Goal: Task Accomplishment & Management: Manage account settings

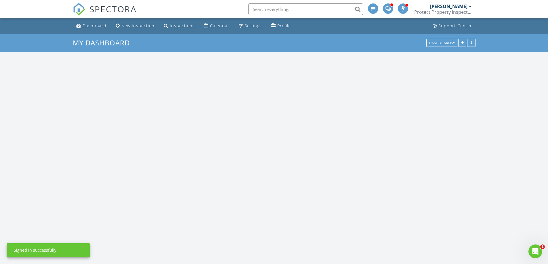
scroll to position [533, 557]
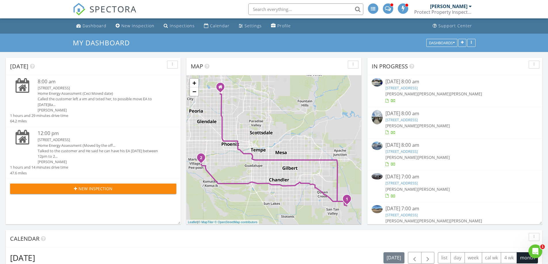
click at [78, 87] on div "4574 E Matate Ln , San Tan Valley, AZ 85140" at bounding box center [100, 87] width 125 height 5
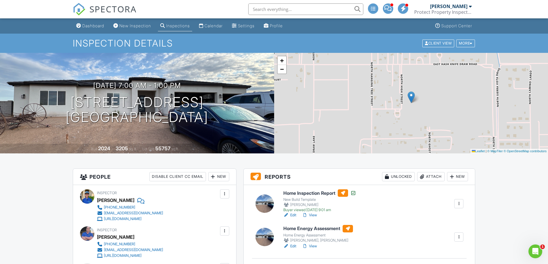
click at [433, 178] on div "Attach" at bounding box center [431, 176] width 28 height 9
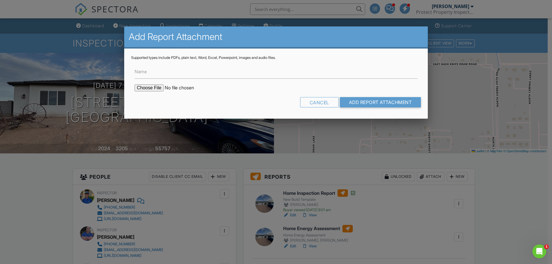
click at [153, 88] on input "file" at bounding box center [184, 88] width 98 height 7
type input "C:\fakepath\4574 e matate ln. san tan valley 85140 - Ductblast 2.pdf"
click at [363, 104] on input "Add Report Attachment" at bounding box center [380, 102] width 81 height 10
type input "C:\fakepath\4574 e matate ln. san tan valley 85140 - Ductblast 1.pdf"
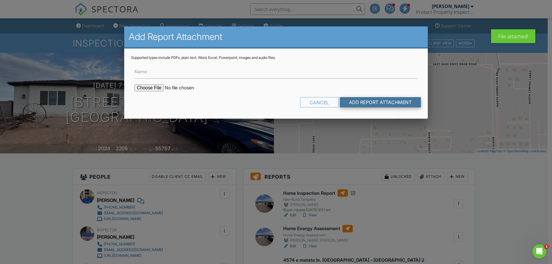
click at [353, 102] on input "Add Report Attachment" at bounding box center [380, 102] width 81 height 10
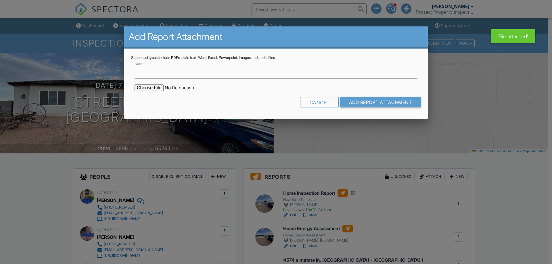
click at [157, 87] on input "file" at bounding box center [184, 88] width 98 height 7
type input "C:\fakepath\4574 e matate ln. san tan valley 85140 - BD Envelope.pdf"
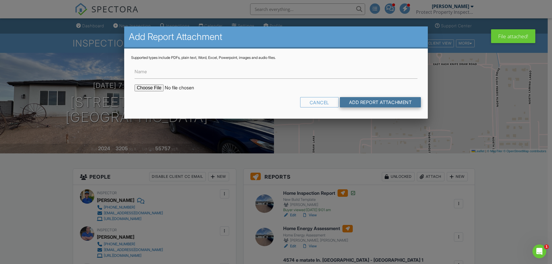
click at [368, 102] on input "Add Report Attachment" at bounding box center [380, 102] width 81 height 10
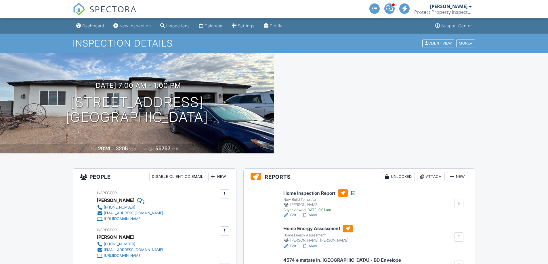
scroll to position [104, 0]
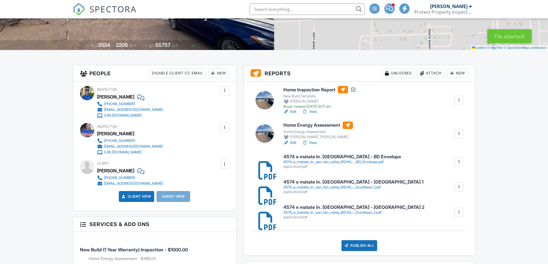
click at [323, 122] on h6 "Home Energy Assessment" at bounding box center [318, 125] width 70 height 7
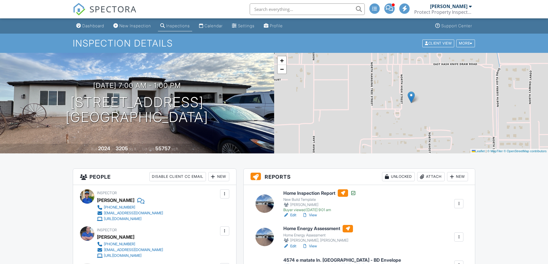
click at [459, 237] on div at bounding box center [459, 238] width 6 height 6
click at [443, 251] on link "Quick Publish" at bounding box center [440, 250] width 43 height 6
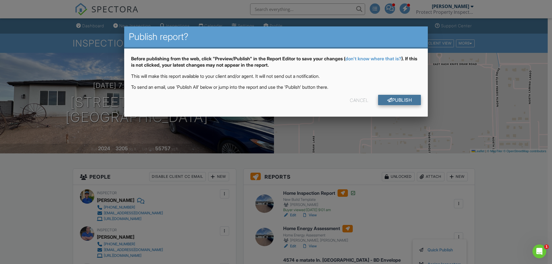
click at [403, 102] on link "Publish" at bounding box center [399, 100] width 43 height 10
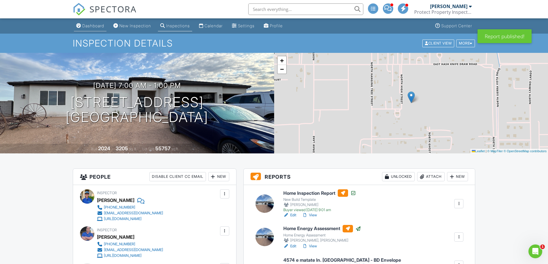
click at [88, 25] on div "Dashboard" at bounding box center [93, 25] width 22 height 5
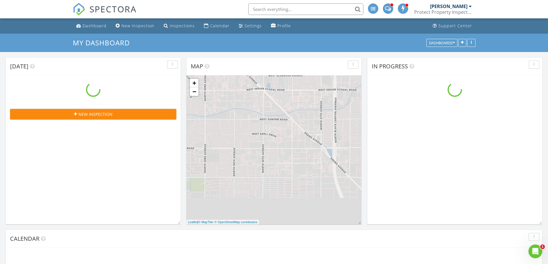
scroll to position [533, 557]
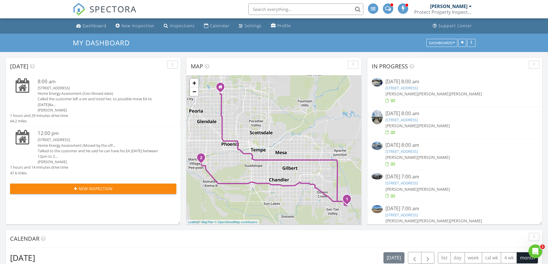
click at [81, 141] on div "[STREET_ADDRESS]" at bounding box center [100, 139] width 125 height 5
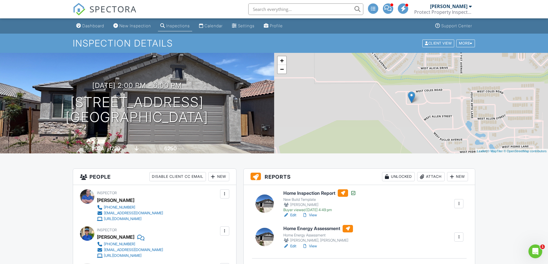
click at [426, 176] on div "Attach" at bounding box center [431, 176] width 28 height 9
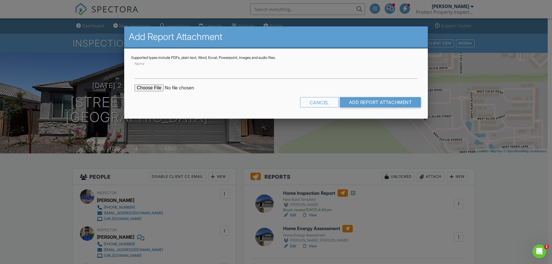
click at [145, 87] on input "file" at bounding box center [184, 88] width 98 height 7
type input "C:\fakepath\7142 w Winston dr. Phoenix 85339 - Ductblast.pdf"
click at [378, 104] on input "Add Report Attachment" at bounding box center [380, 102] width 81 height 10
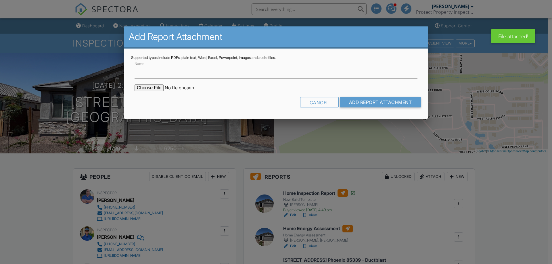
click at [156, 88] on input "file" at bounding box center [184, 88] width 98 height 7
type input "C:\fakepath\7142 w Winston dr. Phoenix 85339 - BD Envelope.pdf"
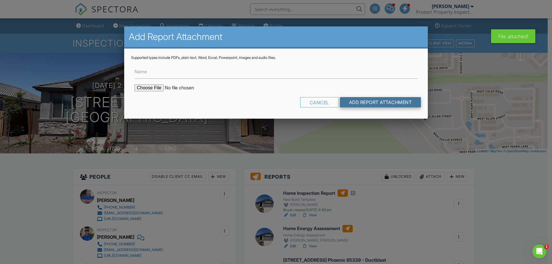
click at [364, 104] on input "Add Report Attachment" at bounding box center [380, 102] width 81 height 10
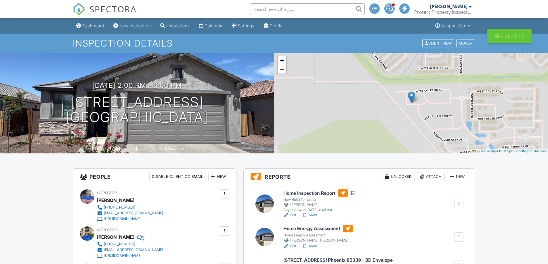
click at [315, 228] on h6 "Home Energy Assessment" at bounding box center [318, 228] width 70 height 7
click at [459, 237] on div at bounding box center [459, 238] width 6 height 6
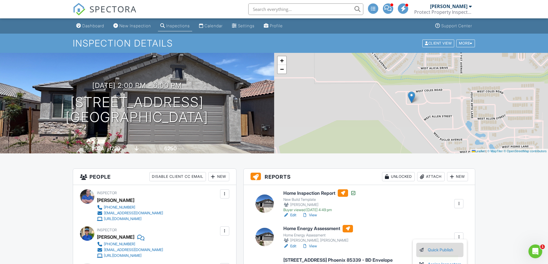
click at [443, 250] on link "Quick Publish" at bounding box center [440, 250] width 43 height 6
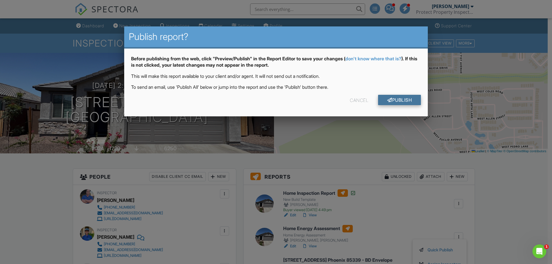
click at [405, 99] on link "Publish" at bounding box center [399, 100] width 43 height 10
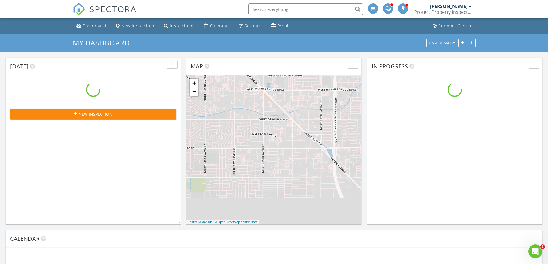
scroll to position [533, 557]
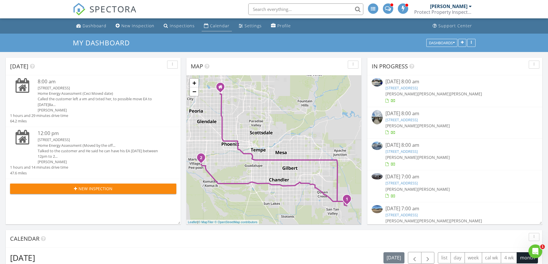
click at [219, 27] on div "Calendar" at bounding box center [220, 25] width 20 height 5
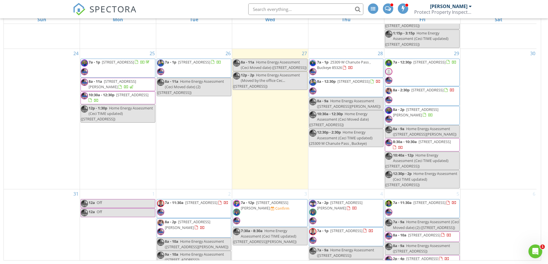
scroll to position [429, 0]
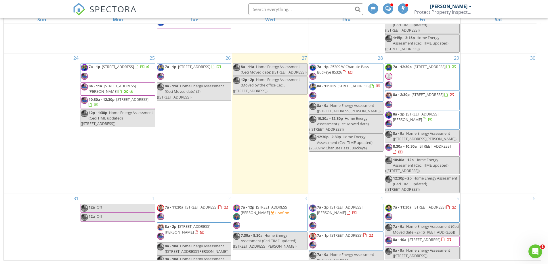
click at [355, 70] on span "25309 W Chanute Pass , Buckeye 85326" at bounding box center [344, 69] width 54 height 11
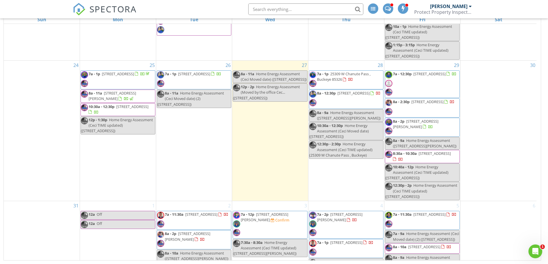
scroll to position [417, 0]
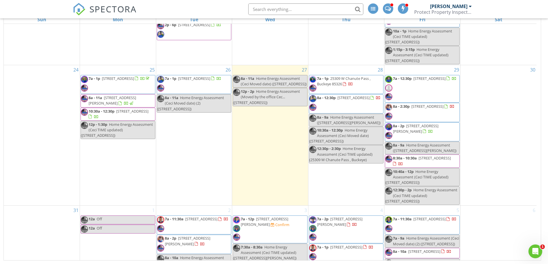
click at [346, 100] on span "[STREET_ADDRESS]" at bounding box center [354, 97] width 32 height 5
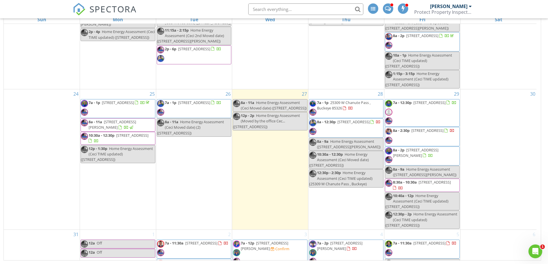
scroll to position [389, 0]
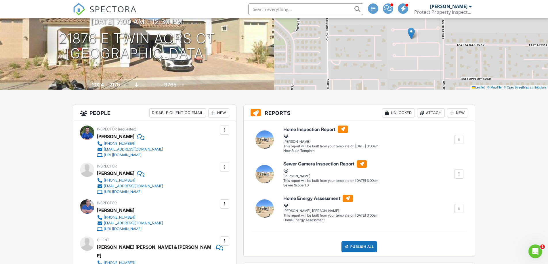
scroll to position [56, 0]
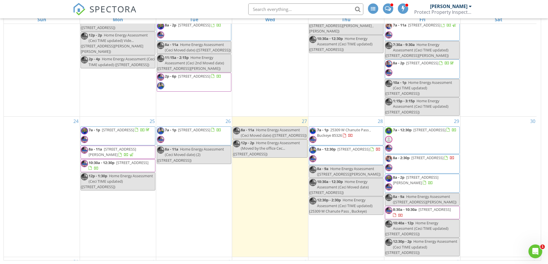
scroll to position [370, 0]
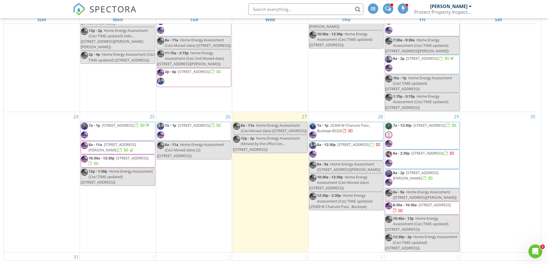
click at [437, 156] on span "[STREET_ADDRESS]" at bounding box center [427, 153] width 32 height 5
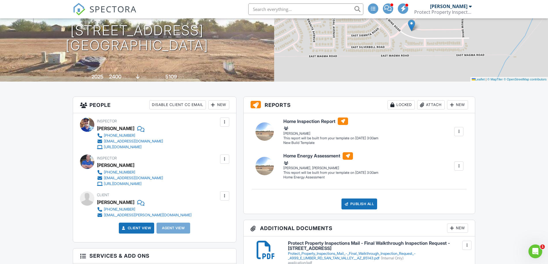
scroll to position [69, 0]
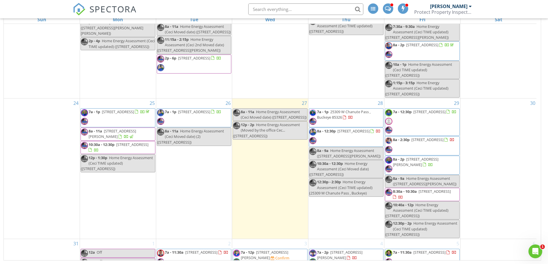
scroll to position [383, 0]
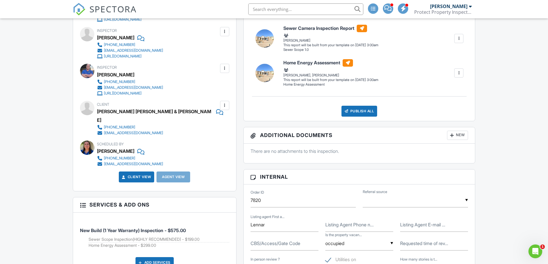
drag, startPoint x: 549, startPoint y: 48, endPoint x: 552, endPoint y: 86, distance: 37.8
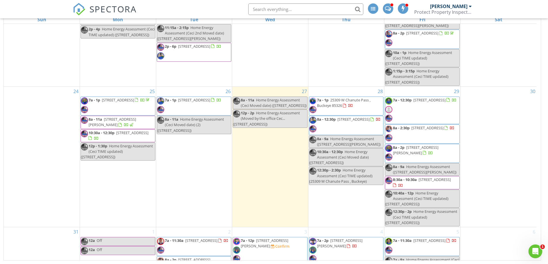
scroll to position [399, 0]
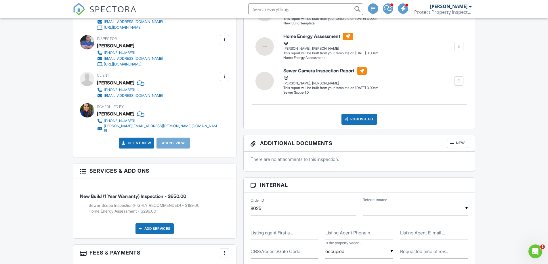
scroll to position [193, 0]
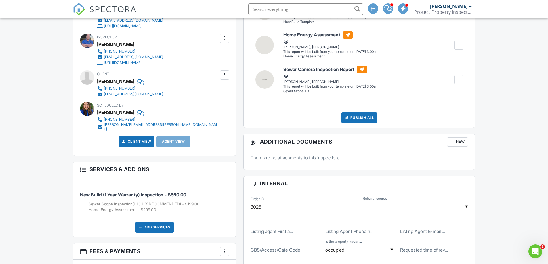
drag, startPoint x: 0, startPoint y: 0, endPoint x: 552, endPoint y: 83, distance: 558.4
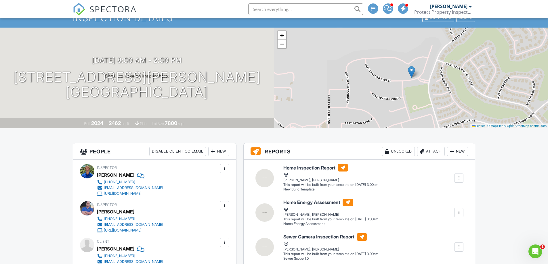
scroll to position [0, 0]
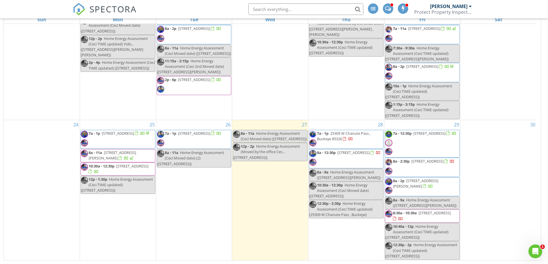
scroll to position [389, 0]
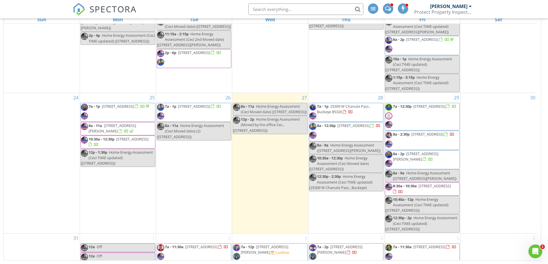
click at [434, 189] on span "23160 E Watford Dr, Queen Creek 85142" at bounding box center [435, 186] width 32 height 5
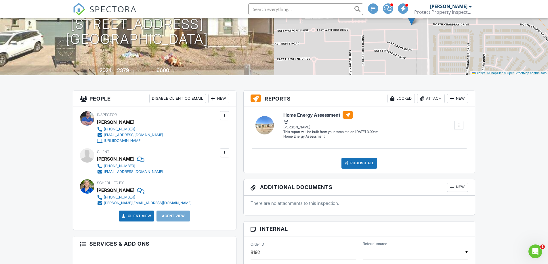
scroll to position [10, 0]
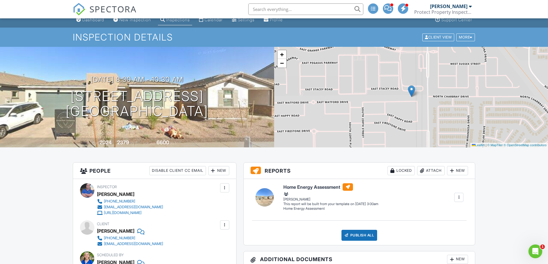
scroll to position [0, 0]
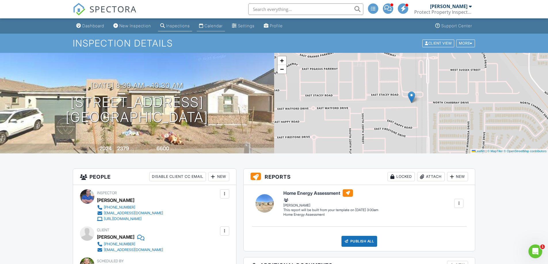
click at [212, 26] on div "Calendar" at bounding box center [214, 25] width 18 height 5
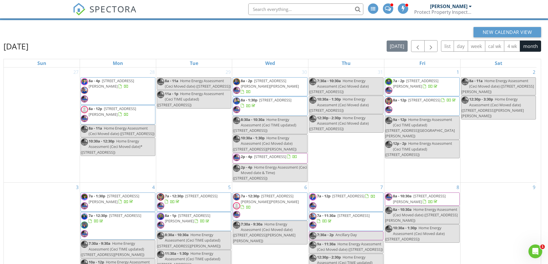
scroll to position [33, 0]
click at [430, 46] on span "button" at bounding box center [431, 46] width 7 height 7
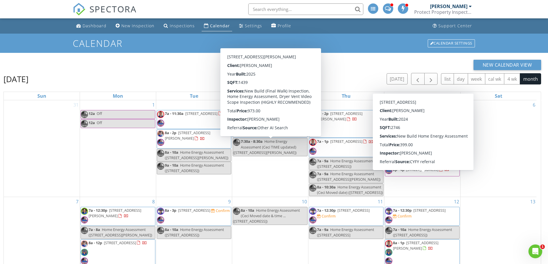
click at [547, 137] on div "New Calendar View [DATE] [DATE] list day week cal wk 4 wk month Sun Mon Tue Wed…" at bounding box center [274, 197] width 548 height 288
